Goal: Task Accomplishment & Management: Manage account settings

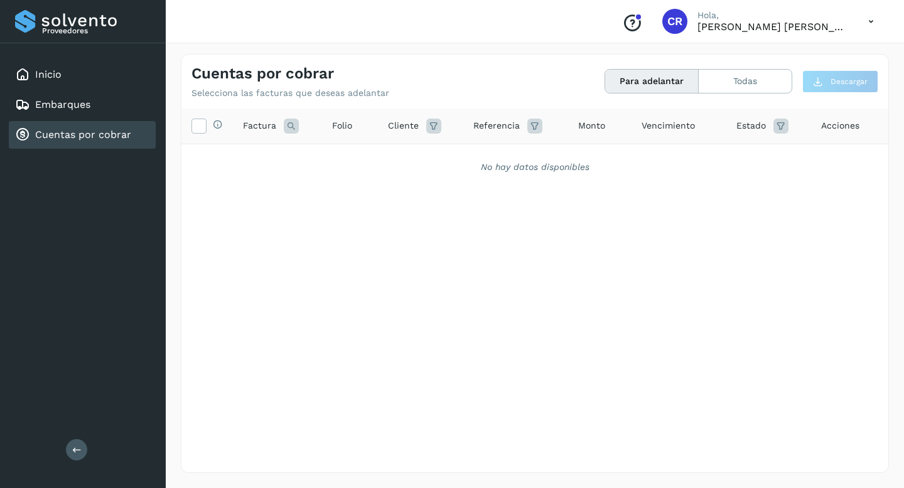
click at [113, 130] on link "Cuentas por cobrar" at bounding box center [83, 135] width 96 height 12
click at [92, 77] on div "Inicio" at bounding box center [82, 75] width 147 height 28
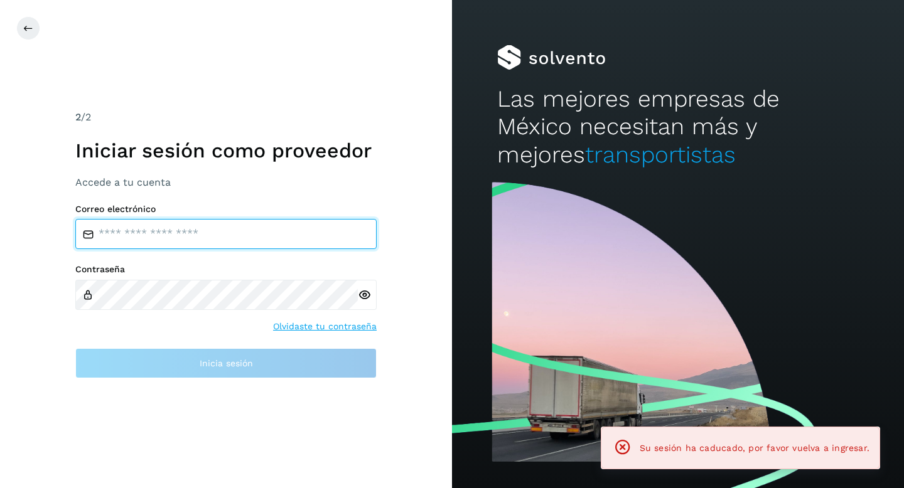
type input "**********"
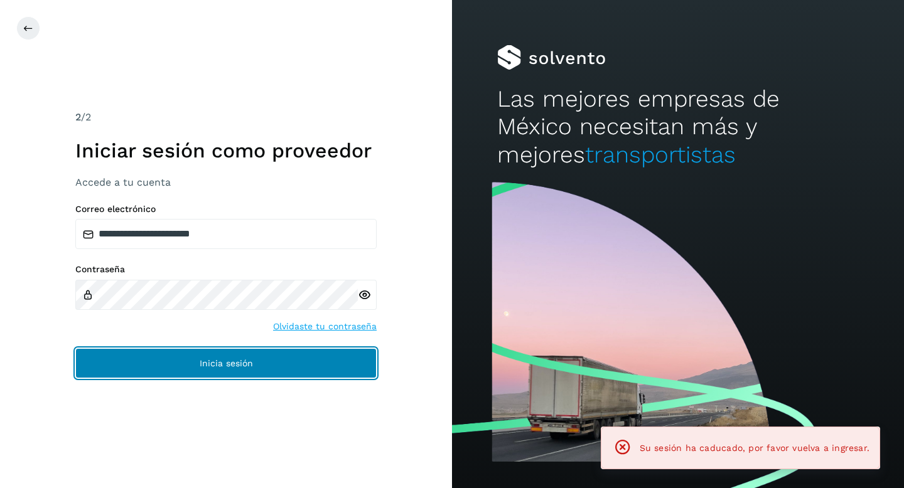
click at [267, 366] on button "Inicia sesión" at bounding box center [225, 363] width 301 height 30
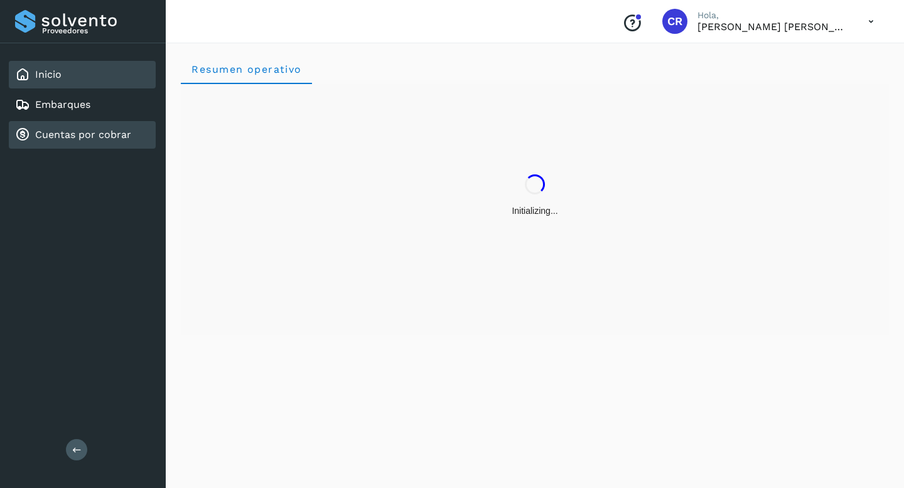
click at [116, 138] on link "Cuentas por cobrar" at bounding box center [83, 135] width 96 height 12
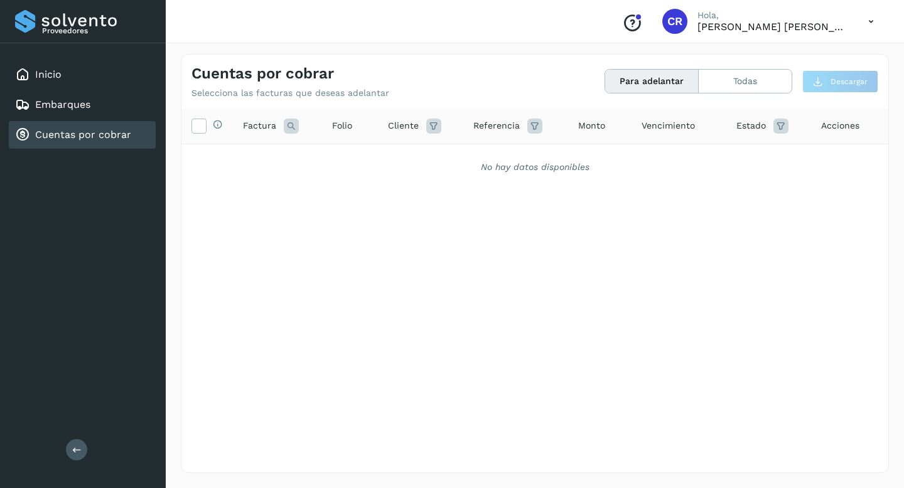
click at [116, 138] on link "Cuentas por cobrar" at bounding box center [83, 135] width 96 height 12
